Goal: Entertainment & Leisure: Consume media (video, audio)

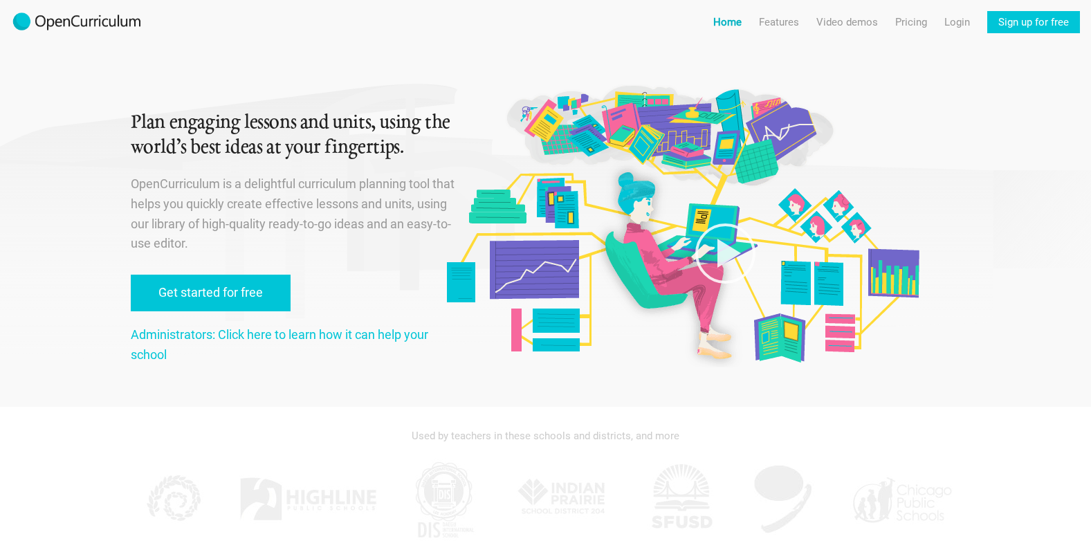
click at [719, 22] on link "Home" at bounding box center [727, 22] width 28 height 22
click at [819, 22] on link "Video demos" at bounding box center [847, 22] width 62 height 22
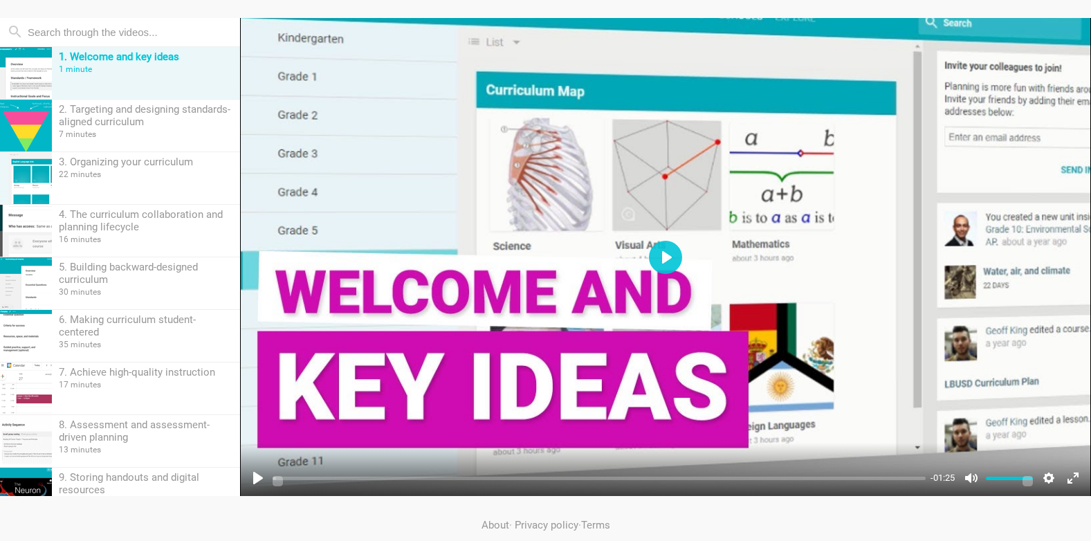
scroll to position [176, 0]
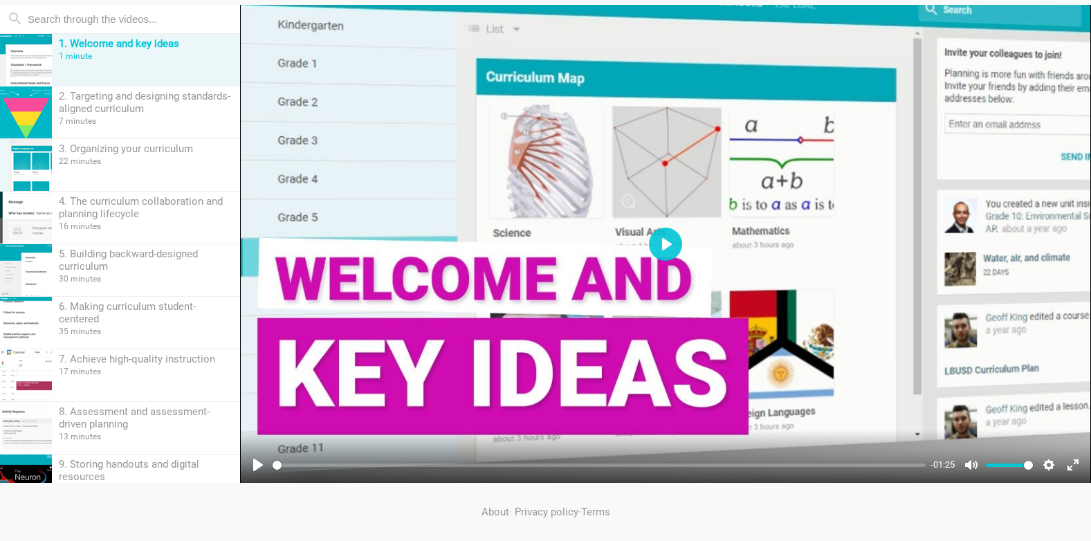
click at [346, 210] on div at bounding box center [665, 244] width 851 height 479
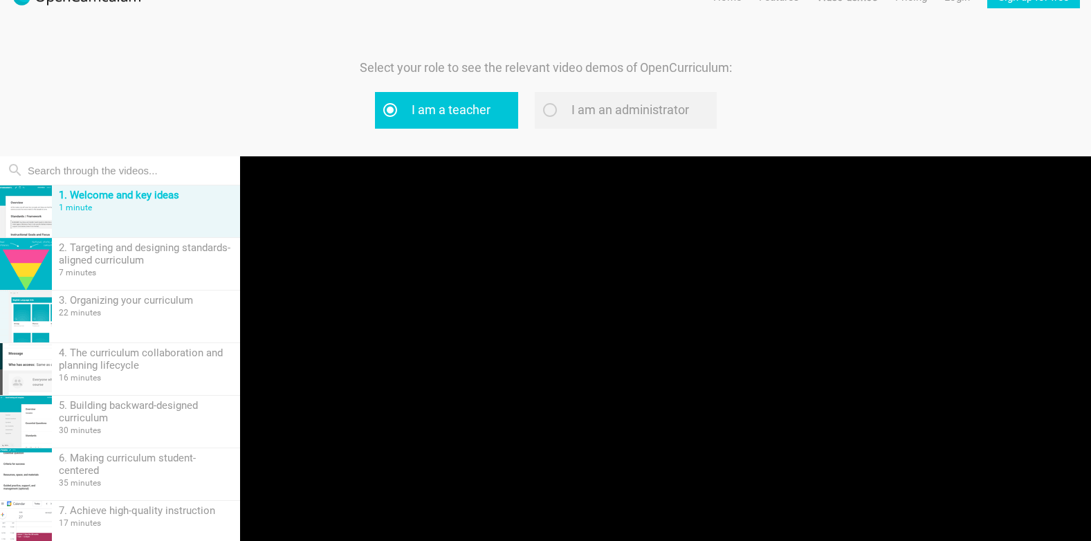
scroll to position [0, 0]
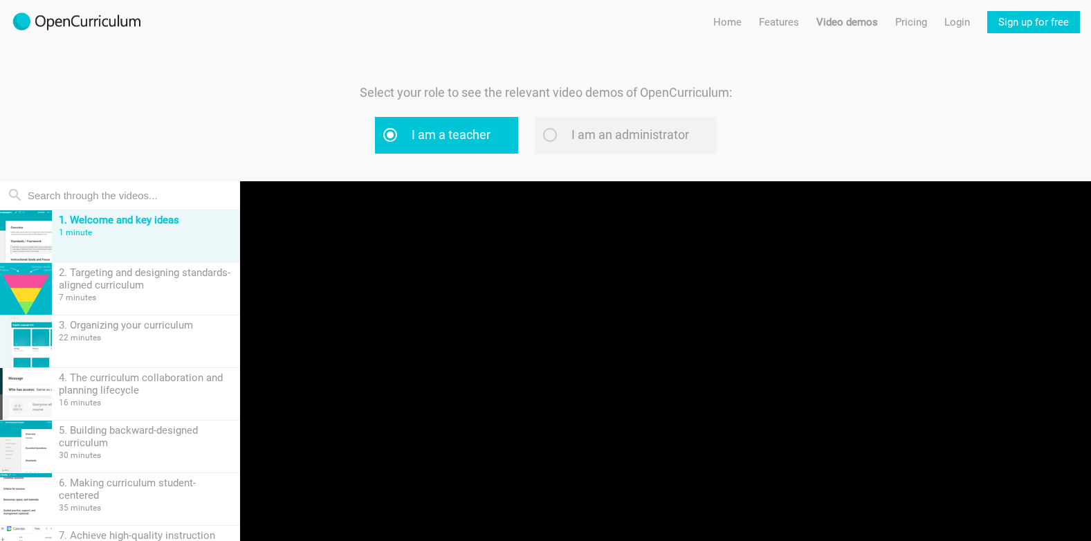
type input "16.82"
